Goal: Information Seeking & Learning: Compare options

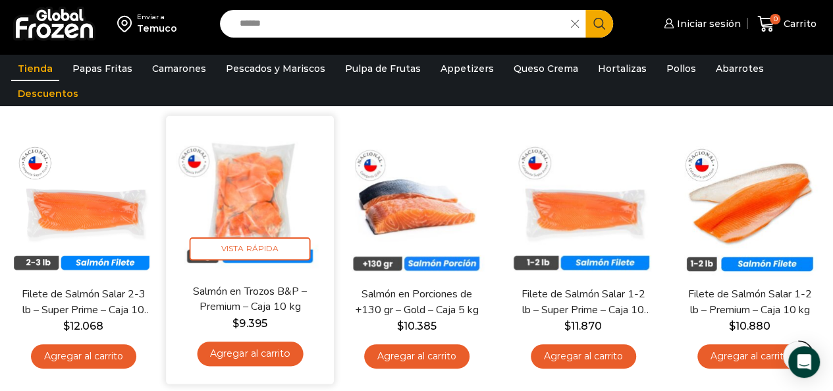
click at [238, 304] on link "Salmón en Trozos B&P – Premium – Caja 10 kg" at bounding box center [249, 299] width 133 height 31
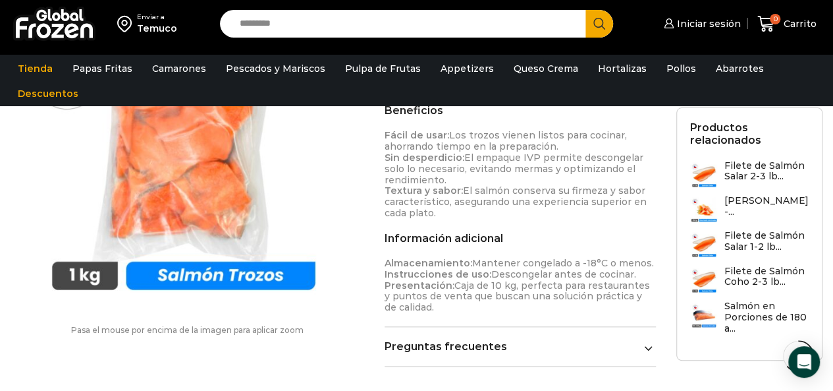
scroll to position [593, 0]
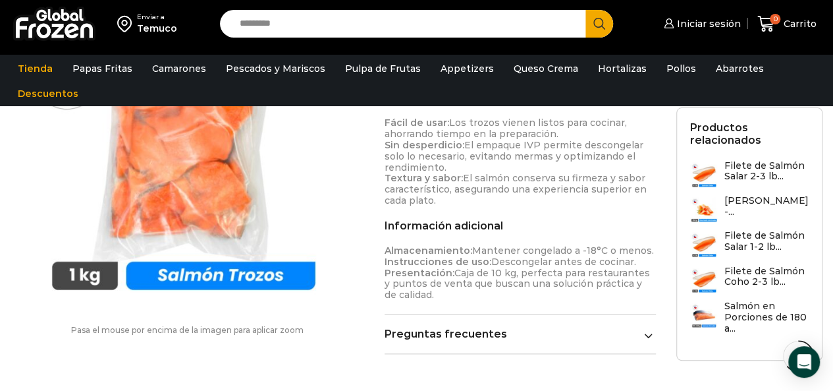
click at [466, 327] on link "Preguntas frecuentes" at bounding box center [521, 333] width 272 height 13
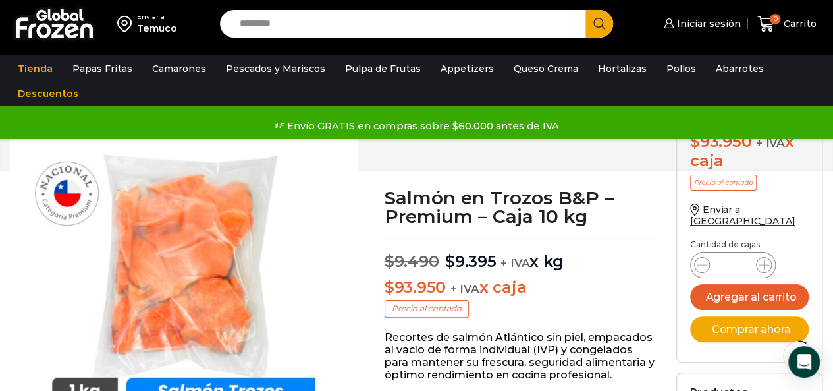
scroll to position [0, 0]
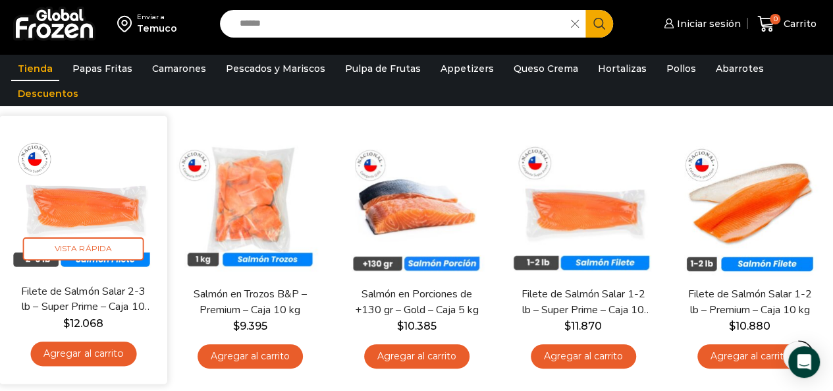
click at [59, 215] on img at bounding box center [83, 200] width 148 height 148
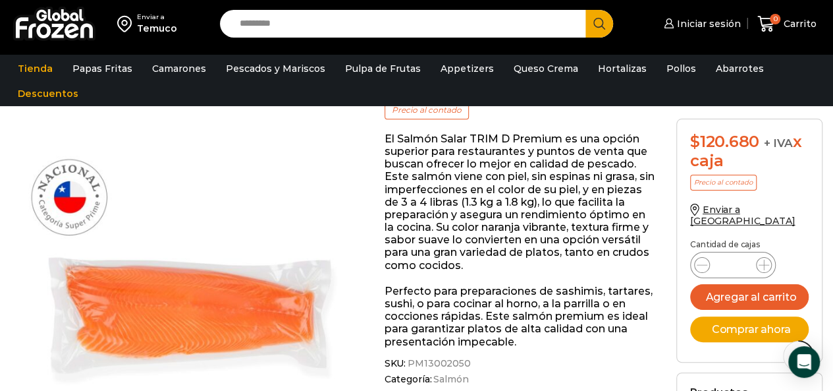
scroll to position [330, 0]
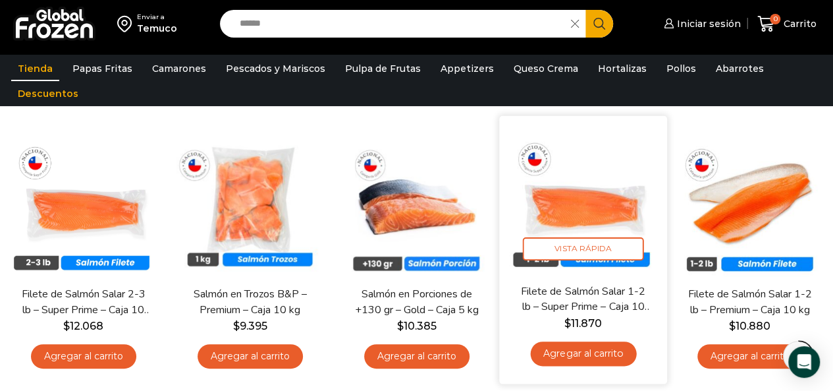
click at [605, 209] on img at bounding box center [583, 200] width 148 height 148
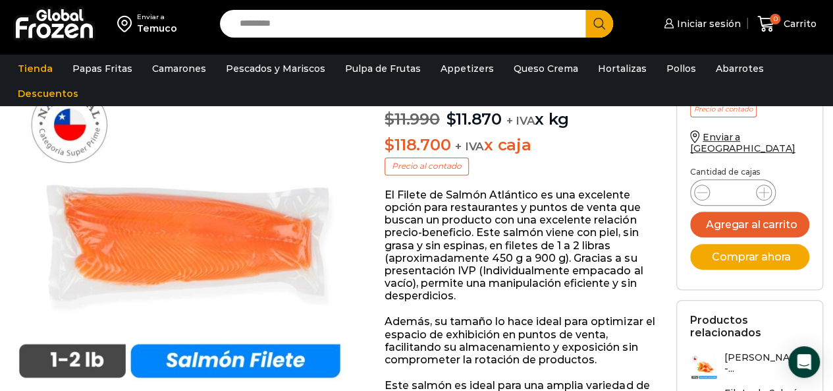
scroll to position [264, 0]
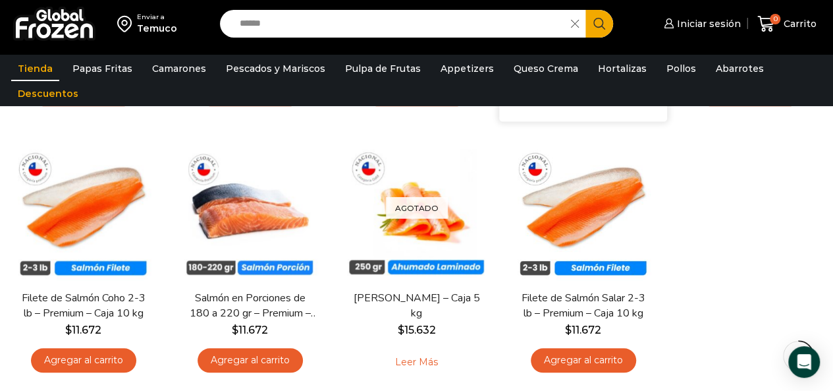
scroll to position [395, 0]
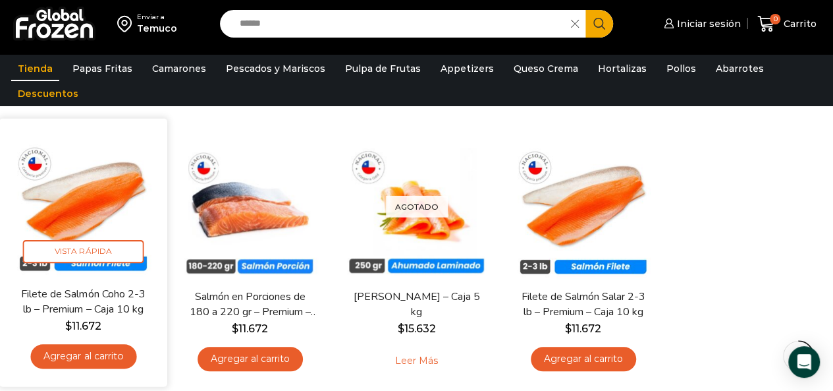
click at [67, 206] on img at bounding box center [83, 202] width 148 height 148
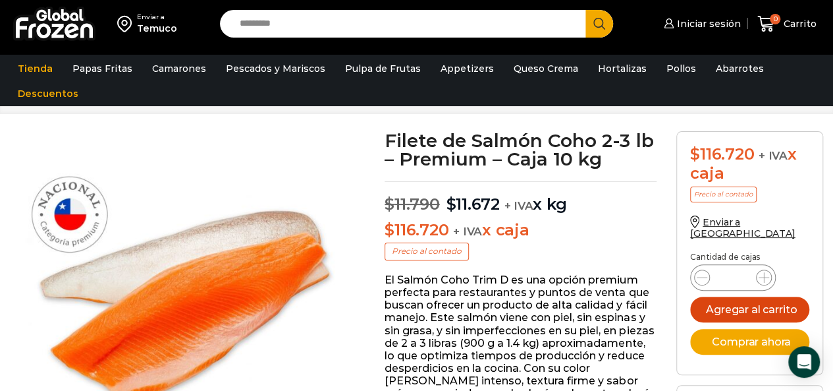
scroll to position [198, 0]
